Goal: Navigation & Orientation: Find specific page/section

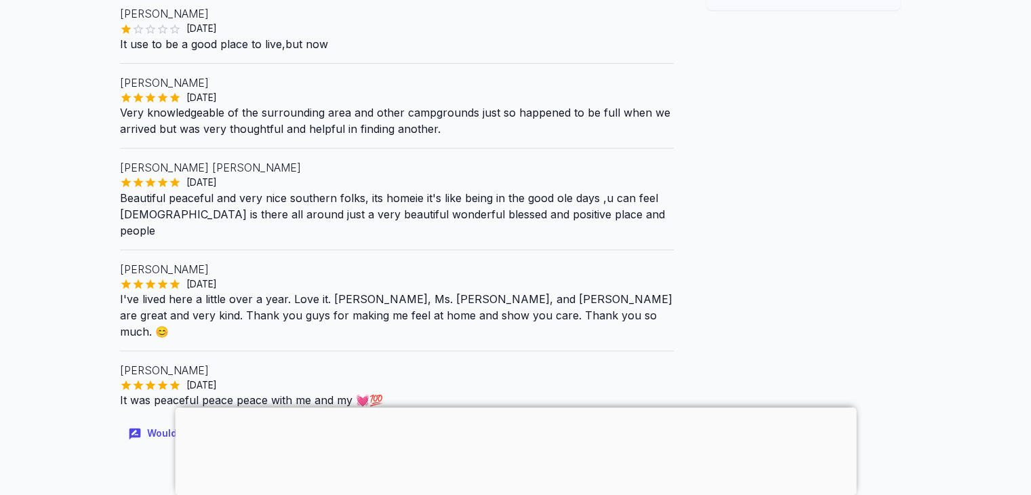
scroll to position [619, 0]
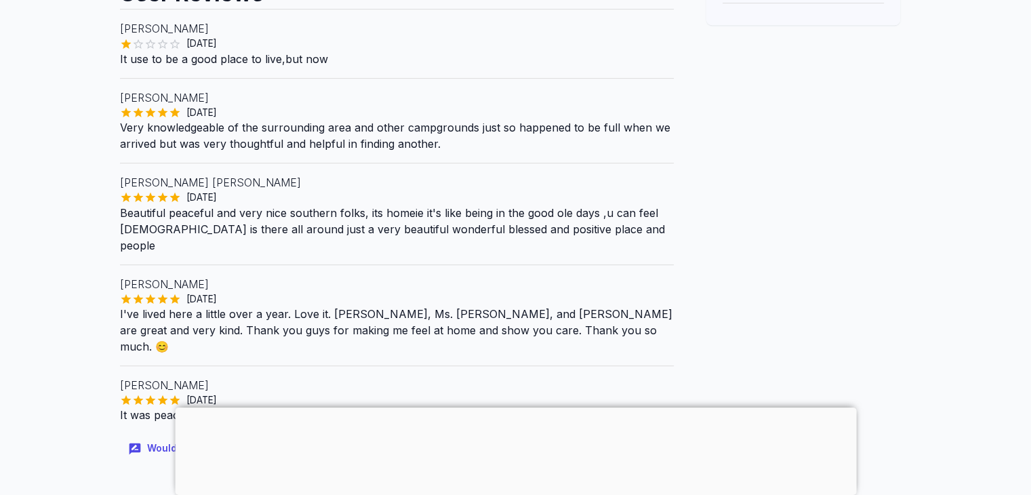
click at [512, 407] on div at bounding box center [515, 407] width 681 height 0
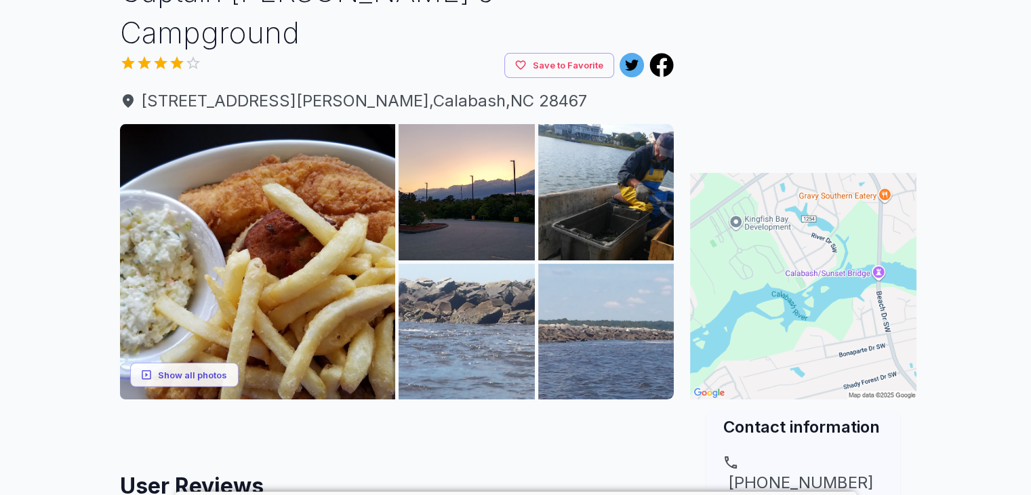
scroll to position [125, 0]
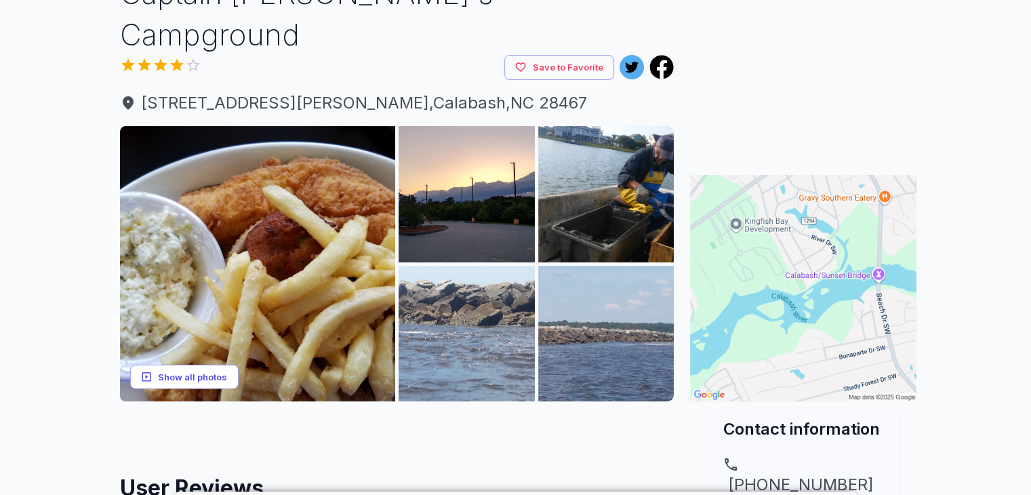
click at [205, 364] on button "Show all photos" at bounding box center [184, 376] width 108 height 25
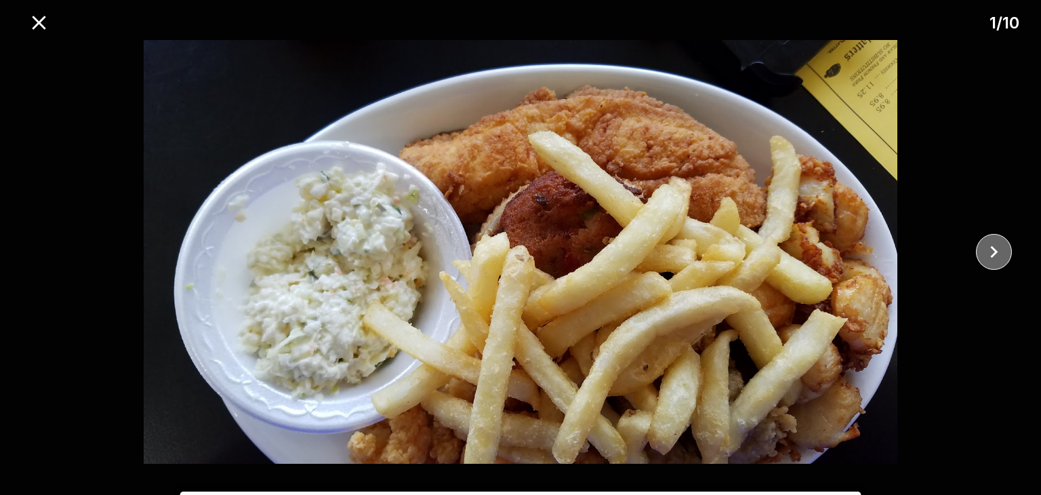
click at [991, 254] on icon "close" at bounding box center [994, 252] width 24 height 24
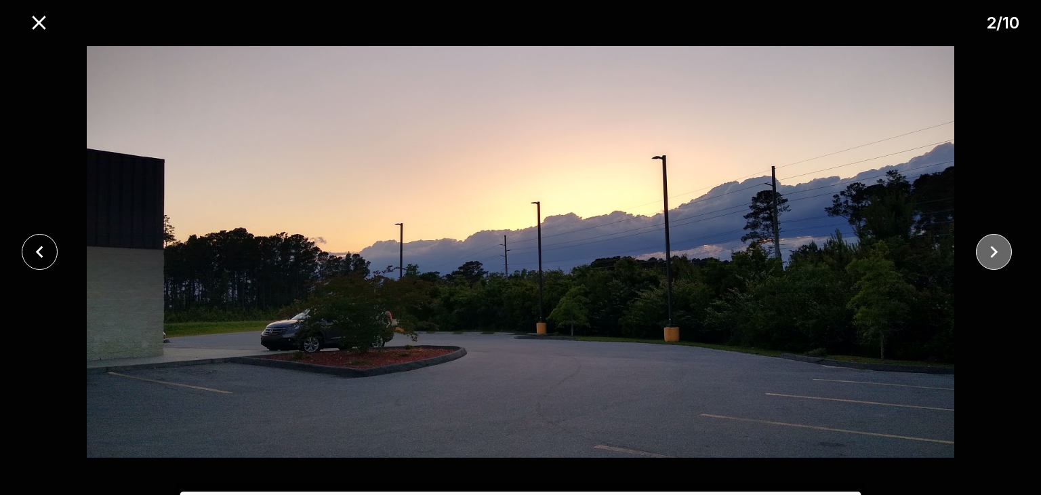
click at [991, 254] on icon "close" at bounding box center [994, 252] width 24 height 24
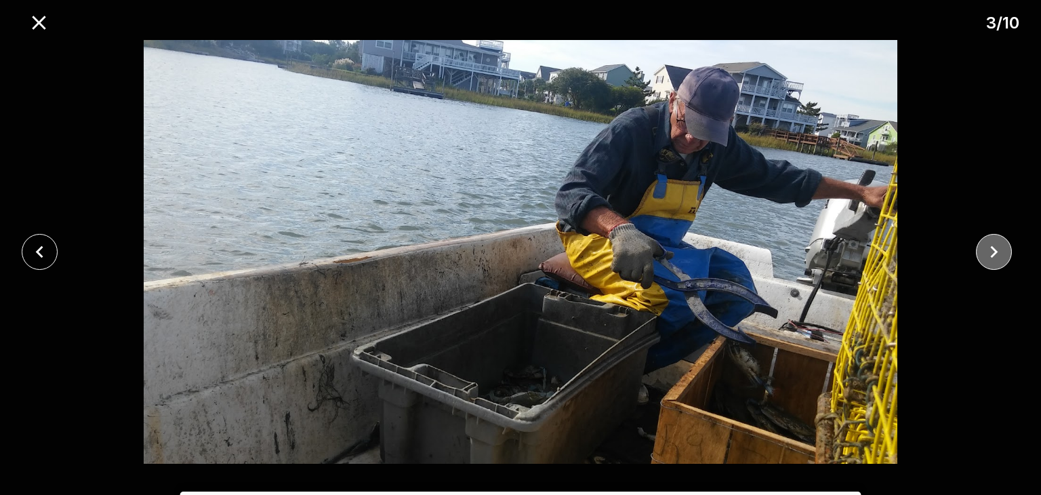
click at [991, 254] on icon "close" at bounding box center [994, 252] width 24 height 24
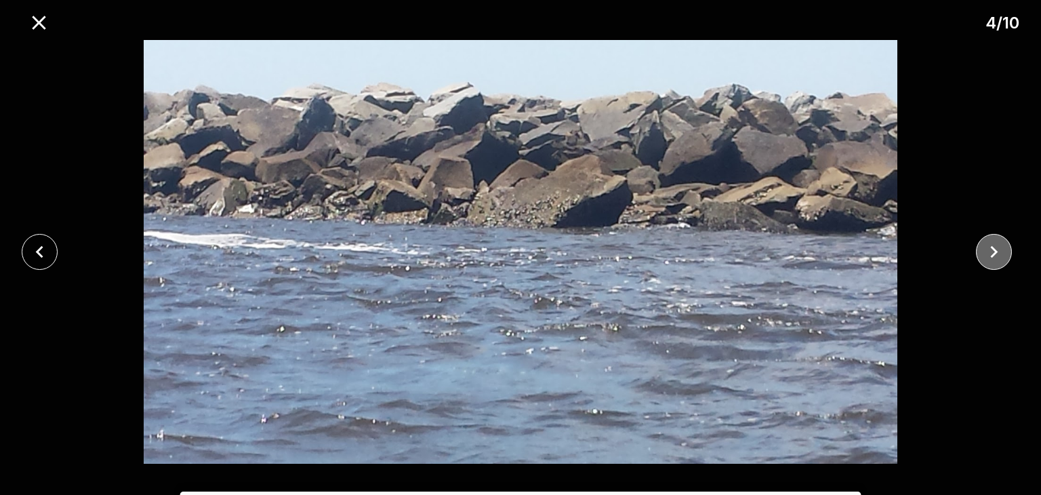
click at [991, 254] on icon "close" at bounding box center [994, 252] width 24 height 24
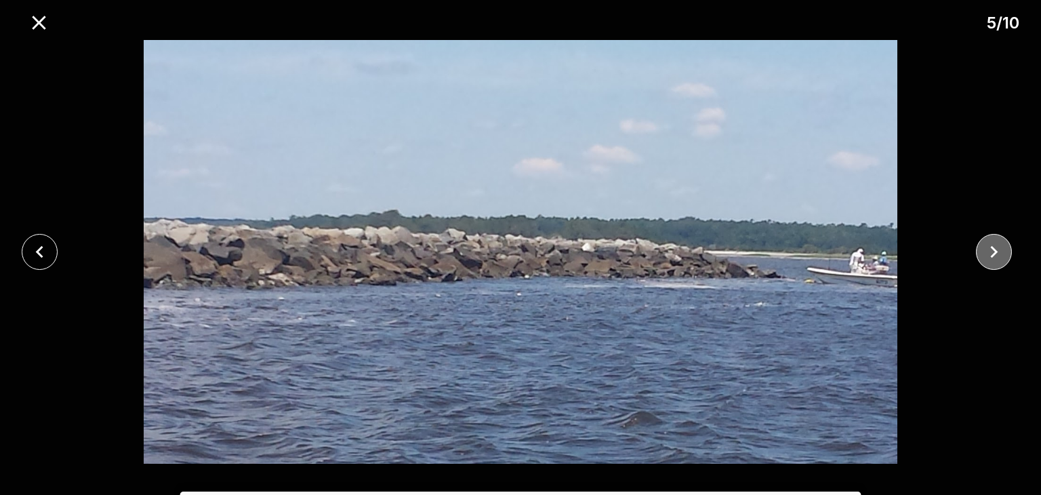
click at [991, 254] on icon "close" at bounding box center [994, 252] width 24 height 24
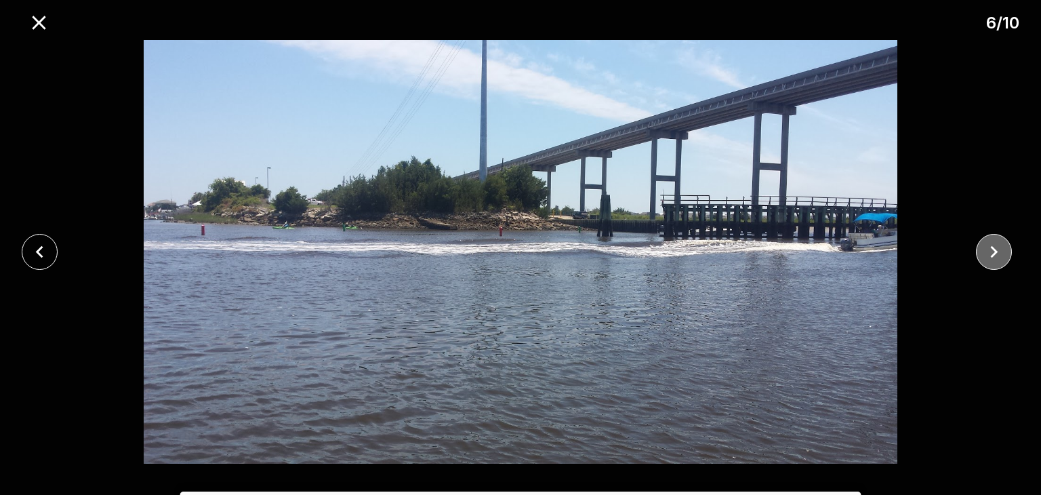
click at [991, 254] on icon "close" at bounding box center [994, 252] width 24 height 24
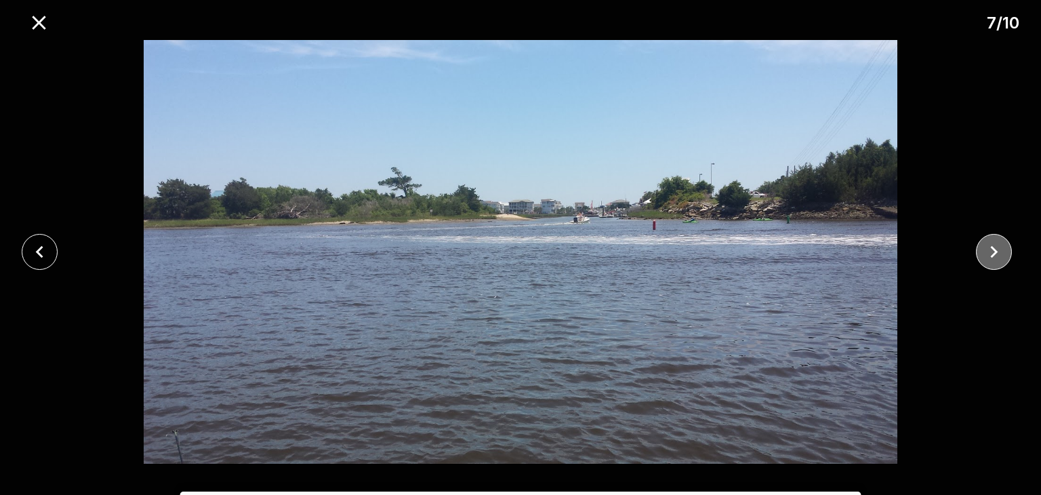
click at [991, 254] on icon "close" at bounding box center [994, 252] width 24 height 24
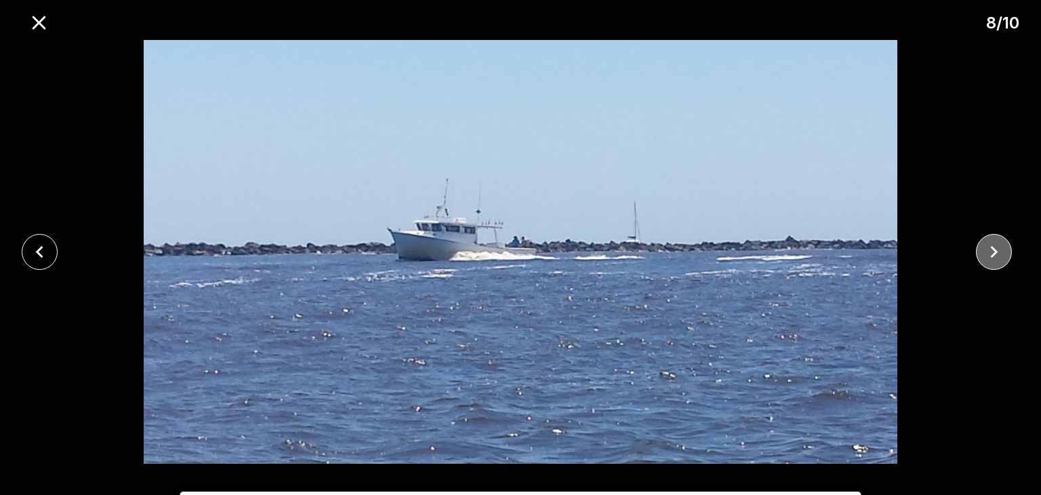
click at [991, 254] on icon "close" at bounding box center [994, 252] width 24 height 24
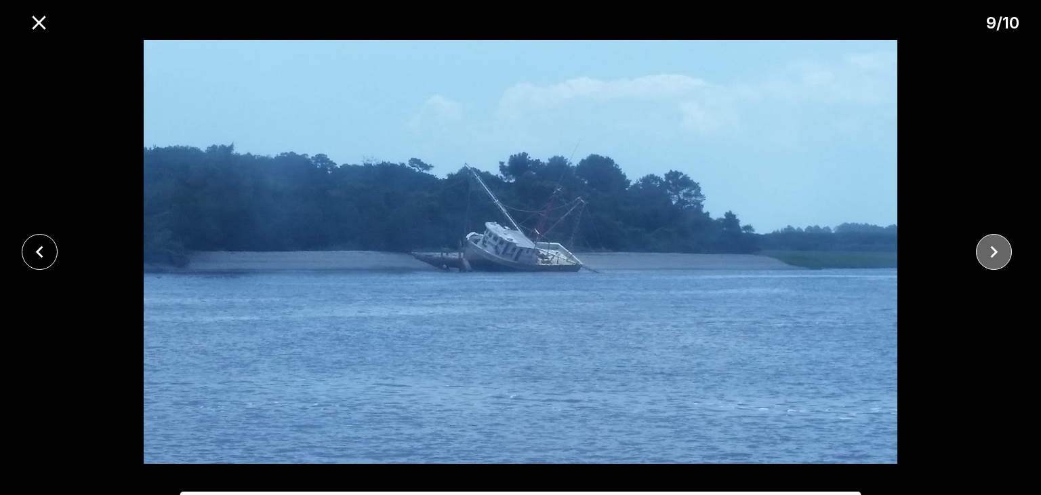
click at [991, 254] on icon "close" at bounding box center [994, 252] width 24 height 24
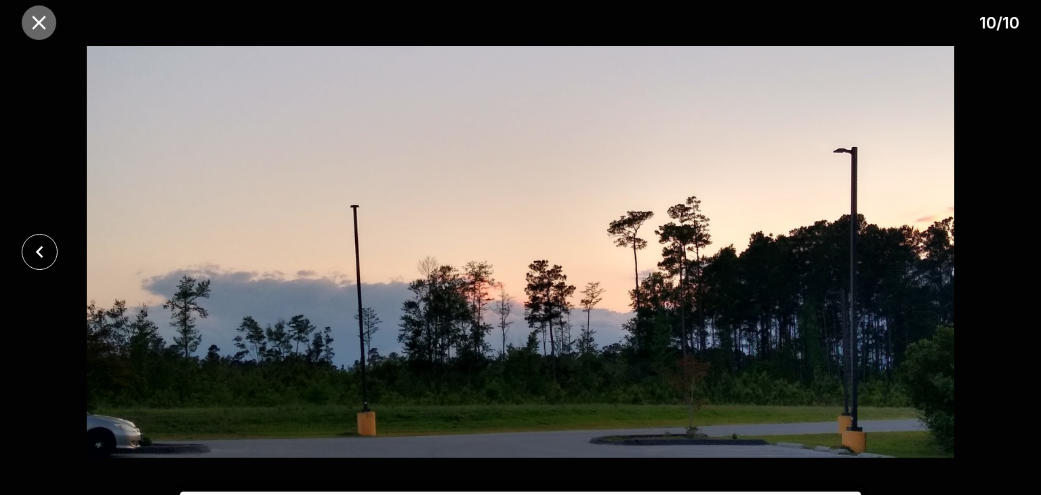
click at [42, 27] on icon "close" at bounding box center [39, 23] width 14 height 14
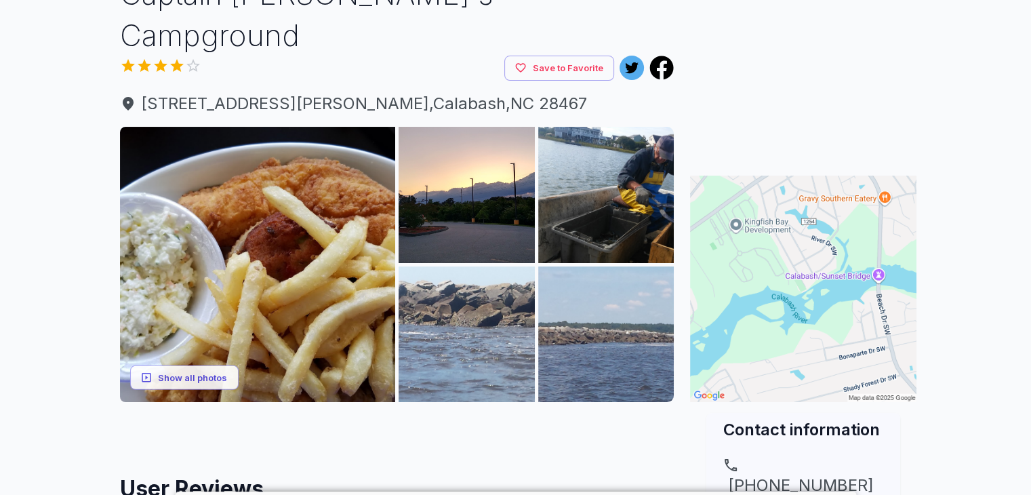
scroll to position [0, 0]
